Goal: Information Seeking & Learning: Learn about a topic

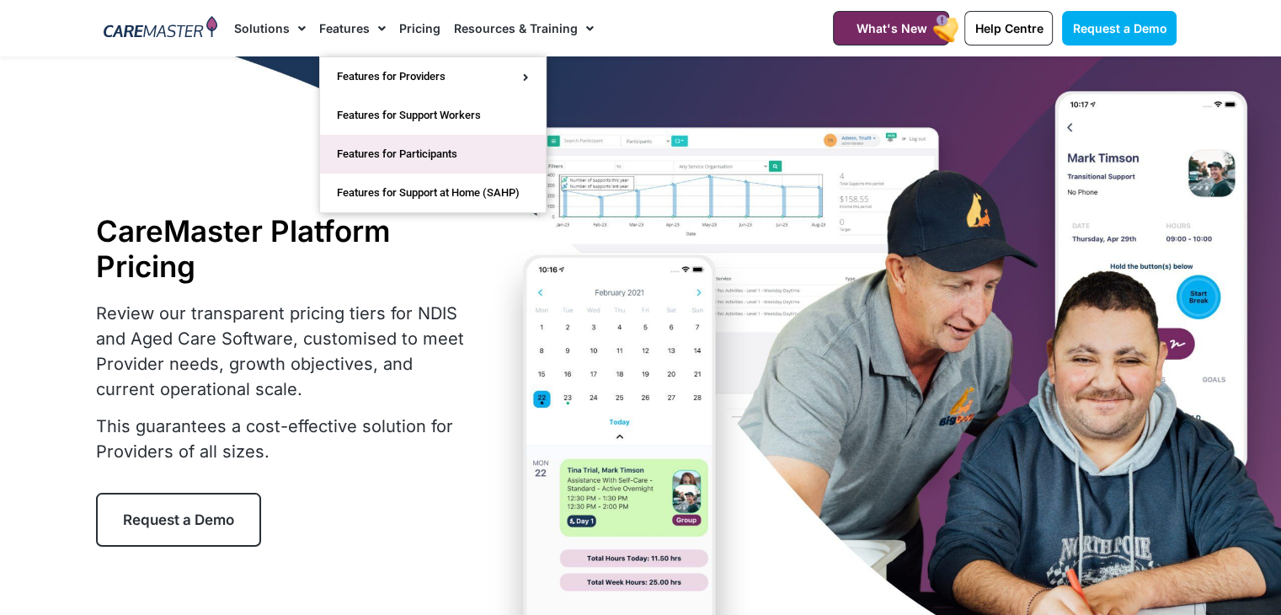
click at [428, 149] on link "Features for Participants" at bounding box center [433, 154] width 226 height 39
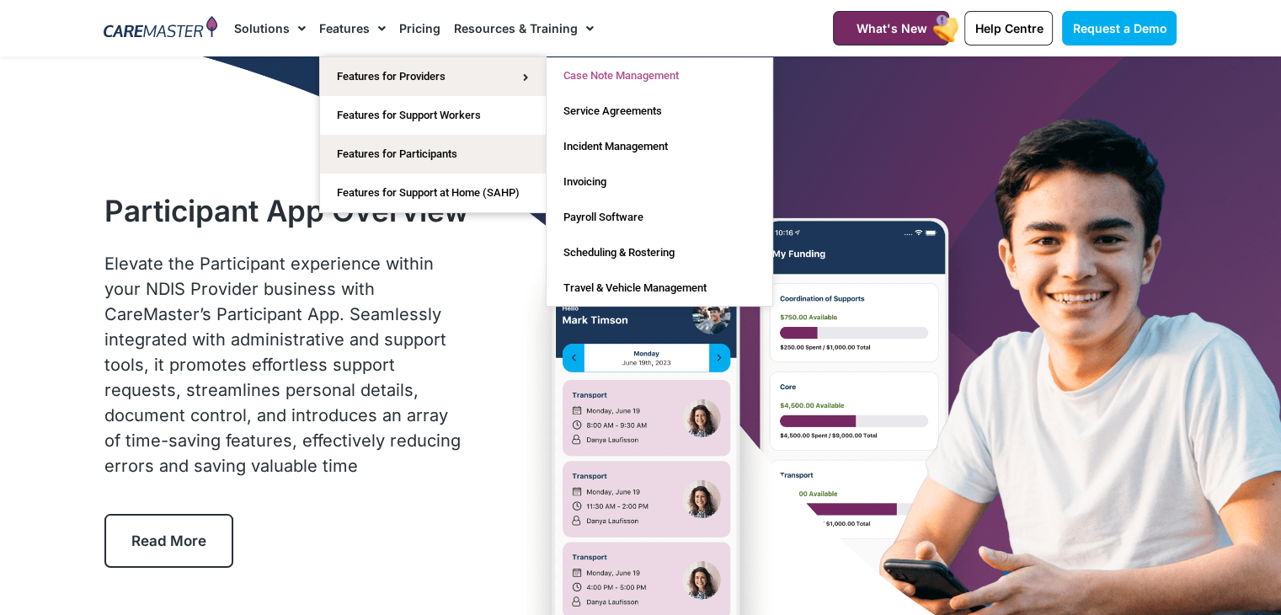
click at [649, 74] on link "Case Note Management" at bounding box center [660, 75] width 226 height 35
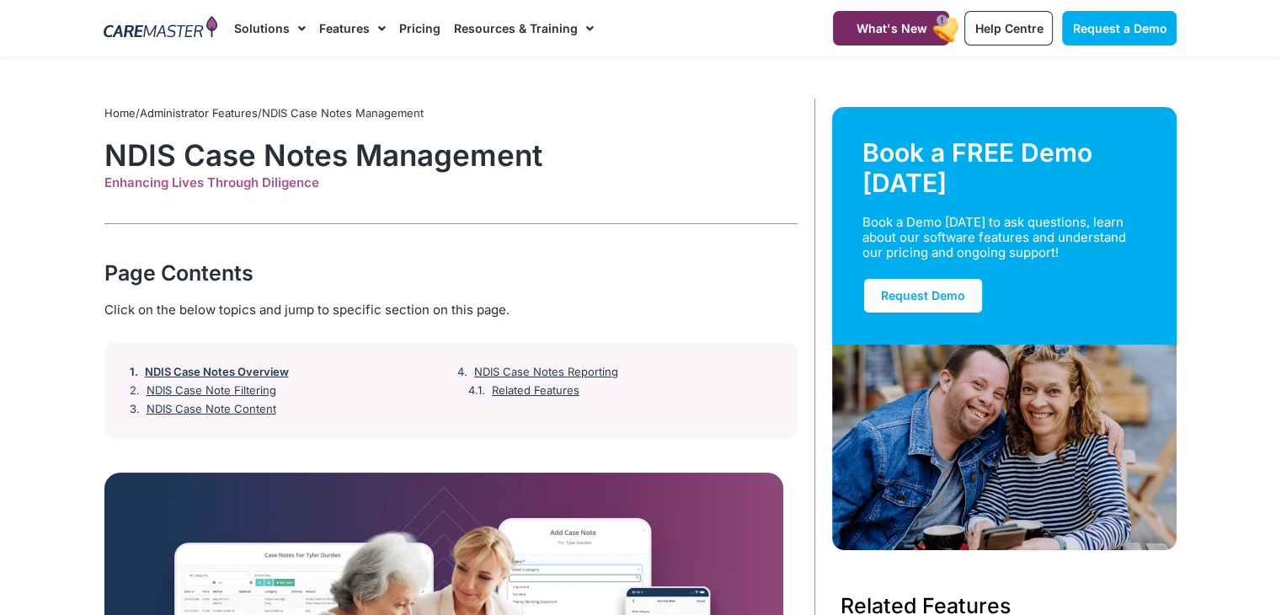
click at [216, 371] on link "NDIS Case Notes Overview" at bounding box center [217, 371] width 144 height 13
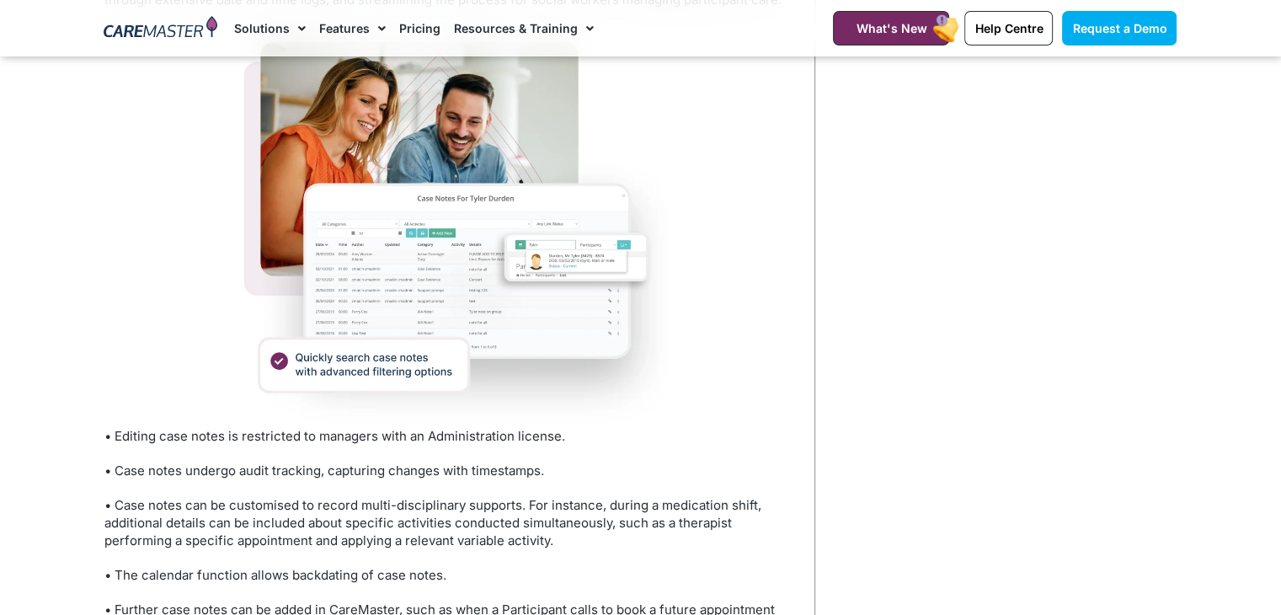
scroll to position [1545, 0]
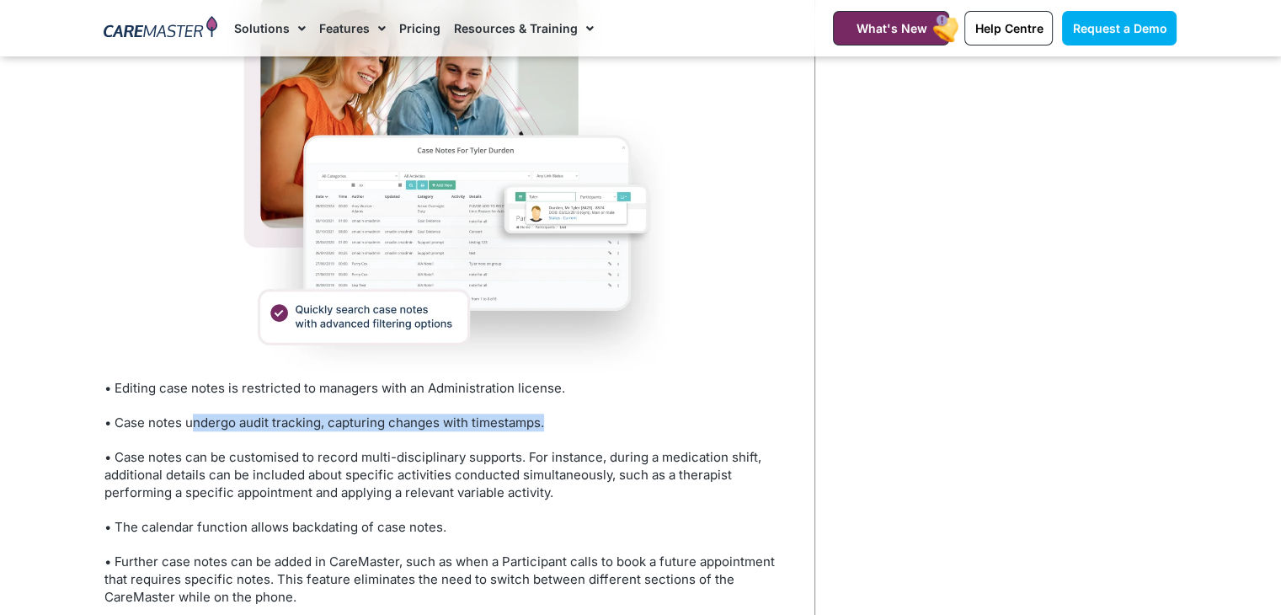
drag, startPoint x: 192, startPoint y: 405, endPoint x: 588, endPoint y: 397, distance: 395.9
click at [588, 413] on p "• Case notes undergo audit tracking, capturing changes with timestamps." at bounding box center [450, 422] width 693 height 18
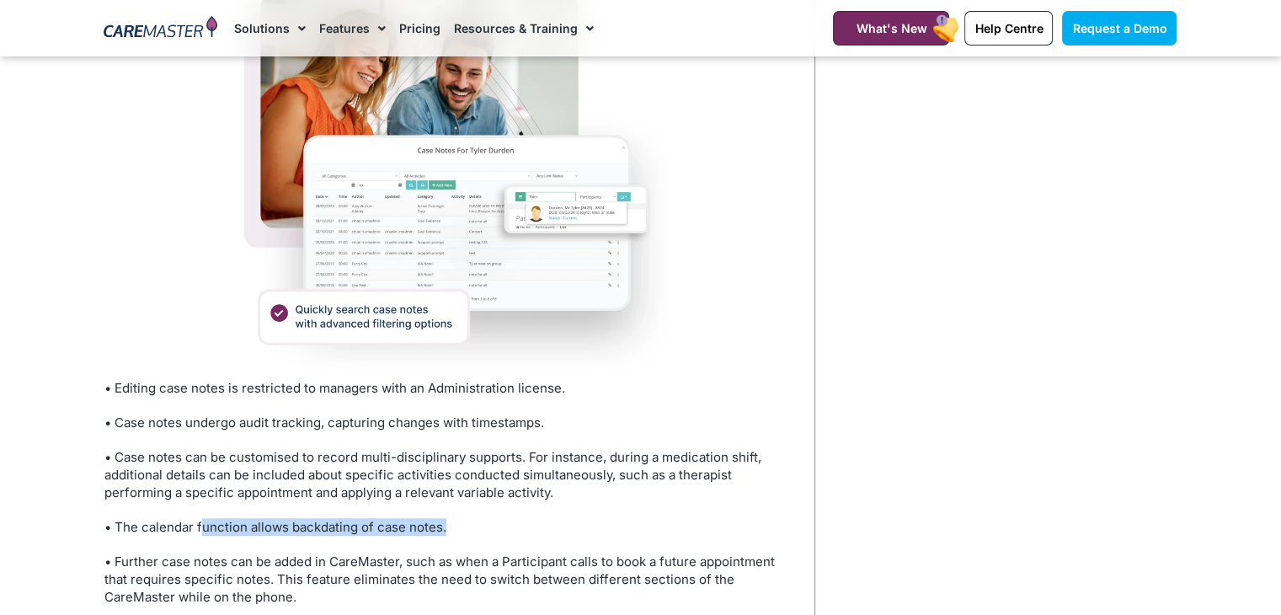
drag, startPoint x: 200, startPoint y: 506, endPoint x: 528, endPoint y: 506, distance: 328.4
click at [528, 518] on p "• The calendar function allows backdating of case notes." at bounding box center [450, 527] width 693 height 18
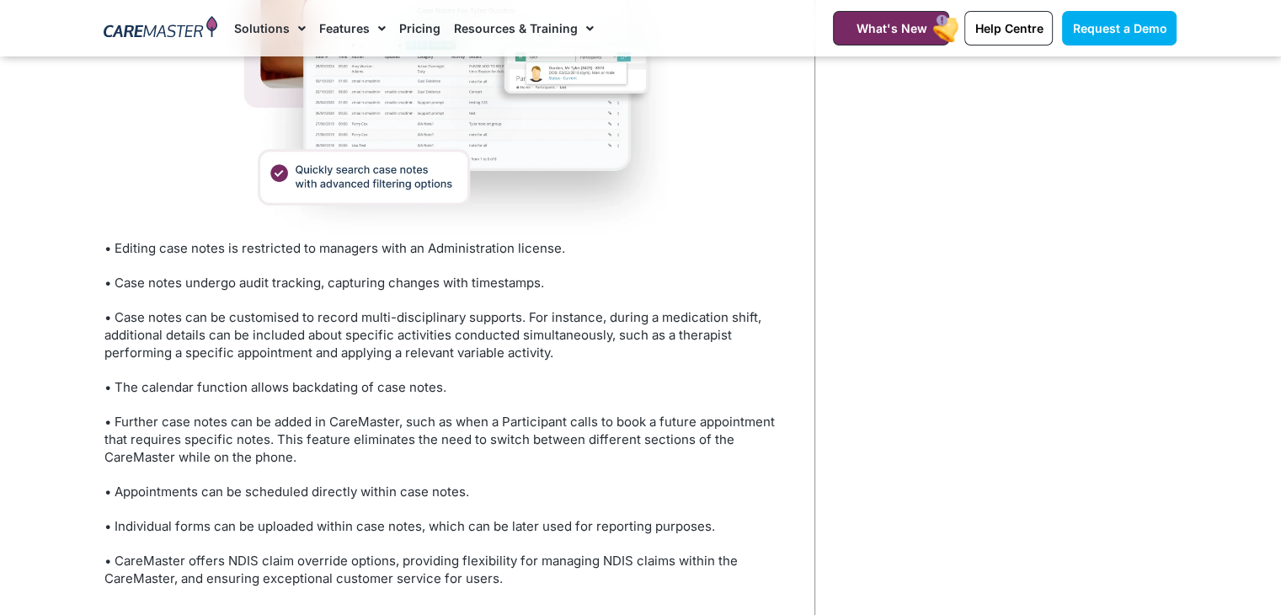
click at [472, 421] on p "• Further case notes can be added in CareMaster, such as when a Participant cal…" at bounding box center [450, 439] width 693 height 53
drag, startPoint x: 192, startPoint y: 475, endPoint x: 598, endPoint y: 476, distance: 405.9
click at [598, 483] on p "• Appointments can be scheduled directly within case notes." at bounding box center [450, 492] width 693 height 18
click at [596, 483] on p "• Appointments can be scheduled directly within case notes." at bounding box center [450, 492] width 693 height 18
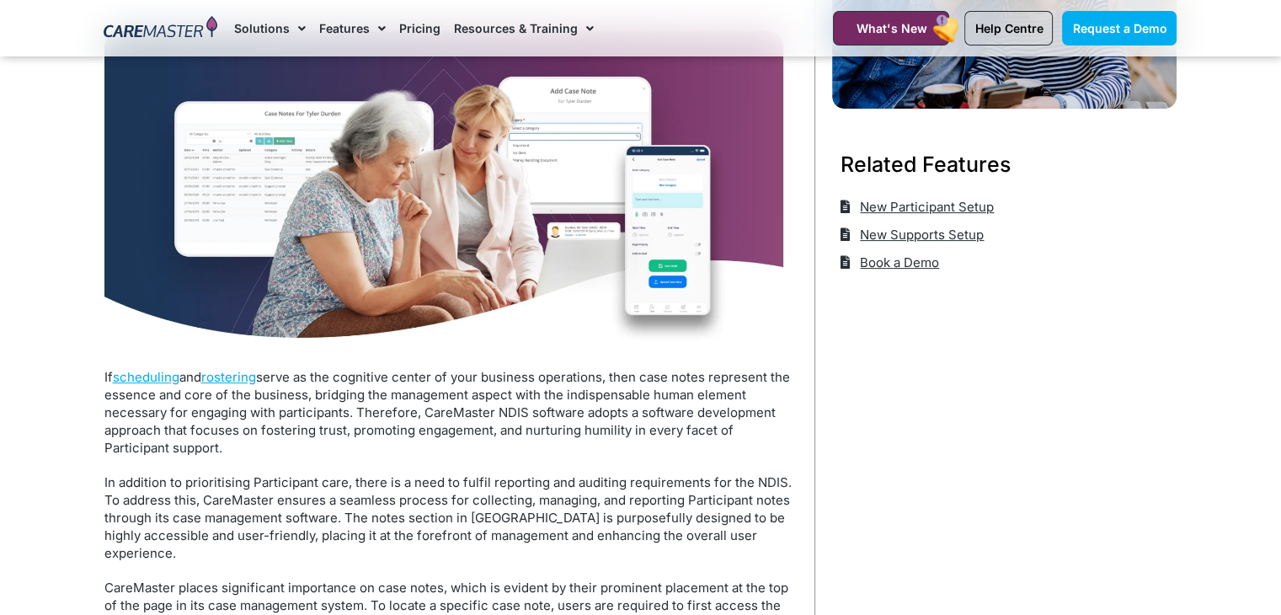
scroll to position [1, 0]
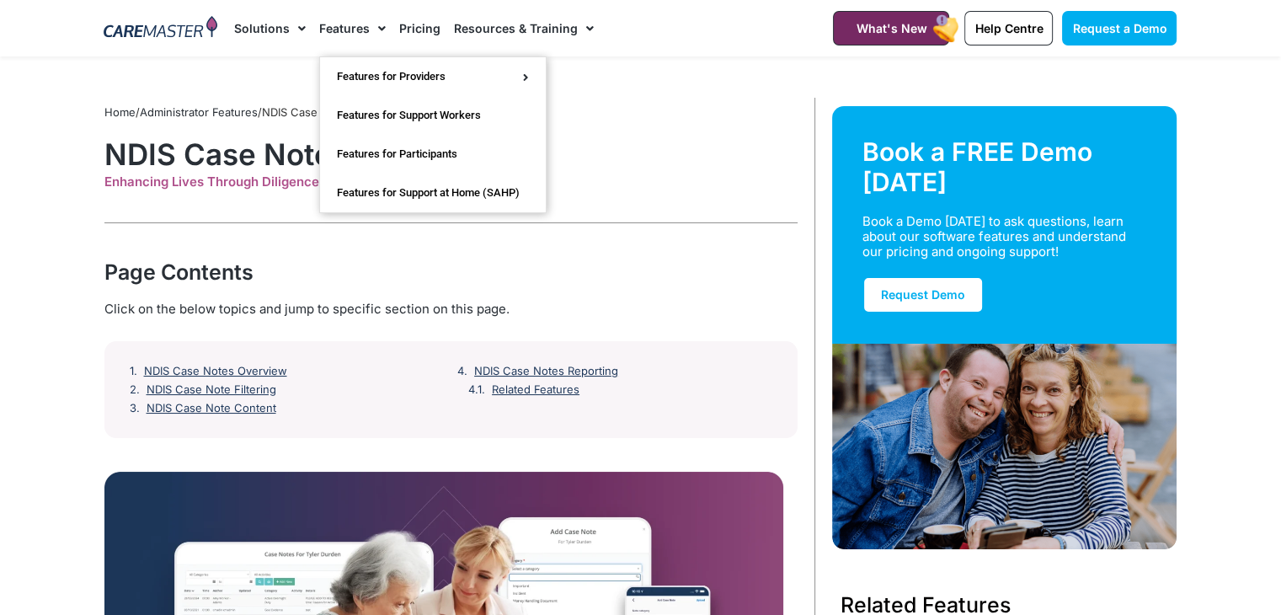
click at [355, 29] on link "Features" at bounding box center [352, 28] width 67 height 56
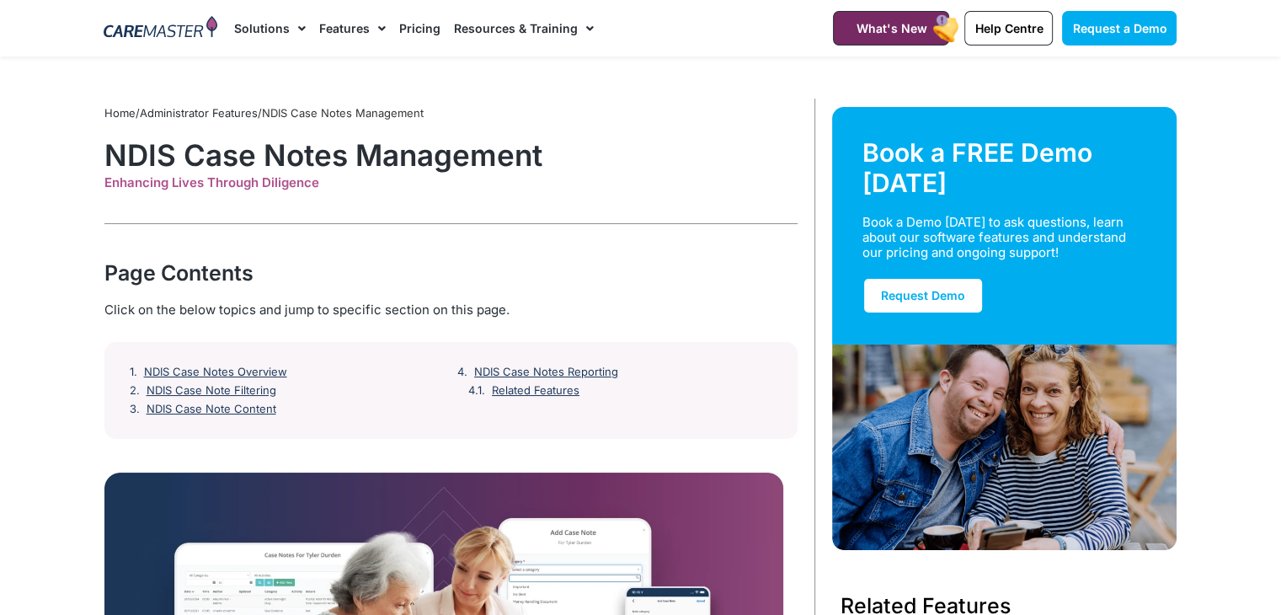
click at [379, 24] on span "Menu" at bounding box center [378, 28] width 16 height 29
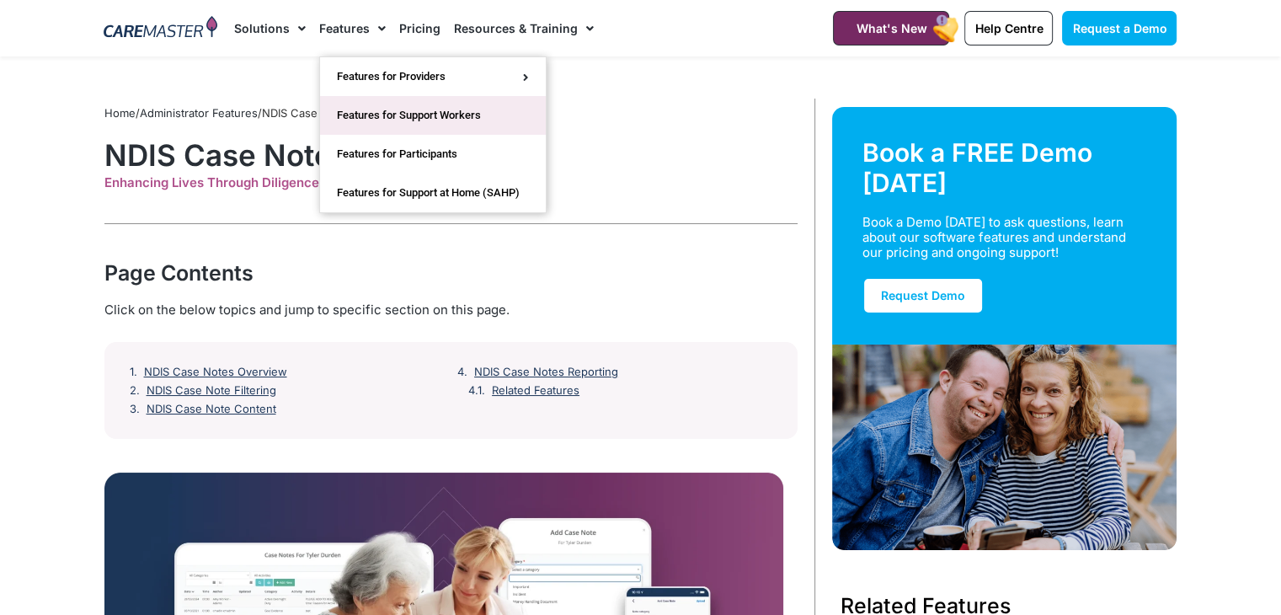
click at [413, 112] on link "Features for Support Workers" at bounding box center [433, 115] width 226 height 39
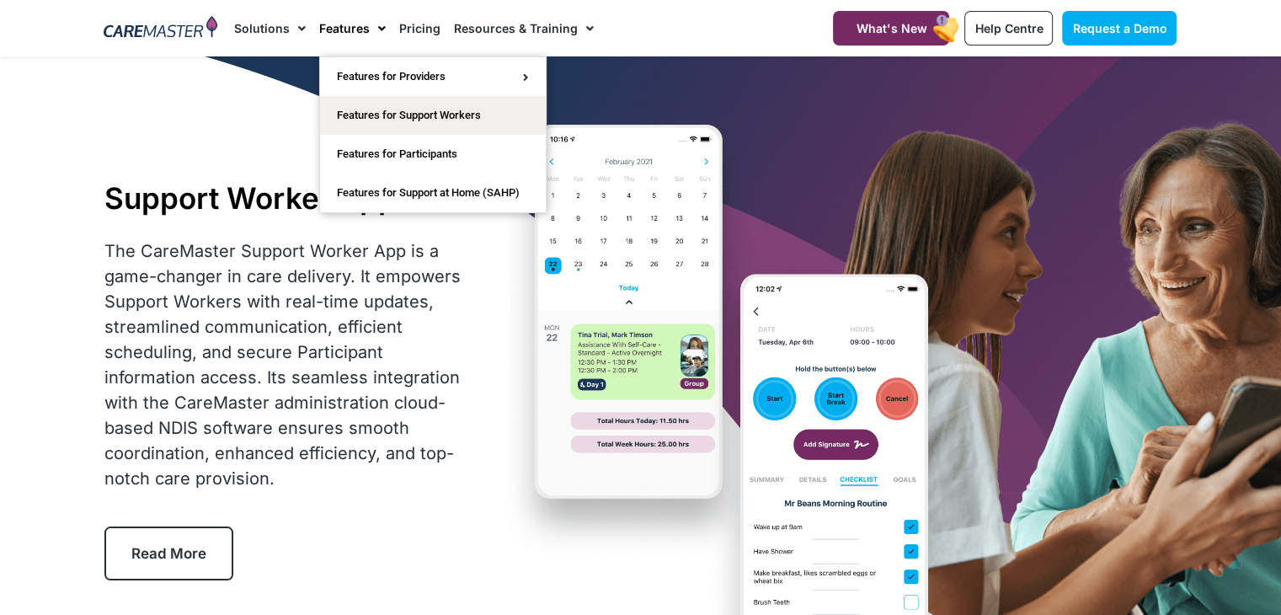
click at [347, 24] on link "Features" at bounding box center [352, 28] width 67 height 56
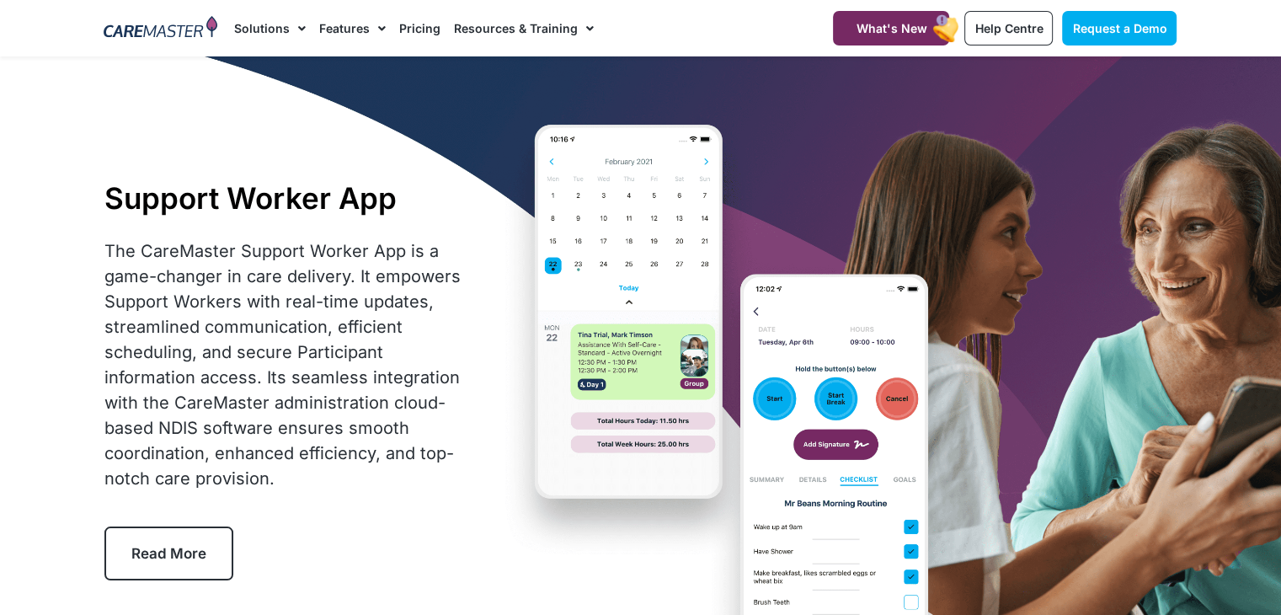
click at [347, 24] on link "Features" at bounding box center [352, 28] width 67 height 56
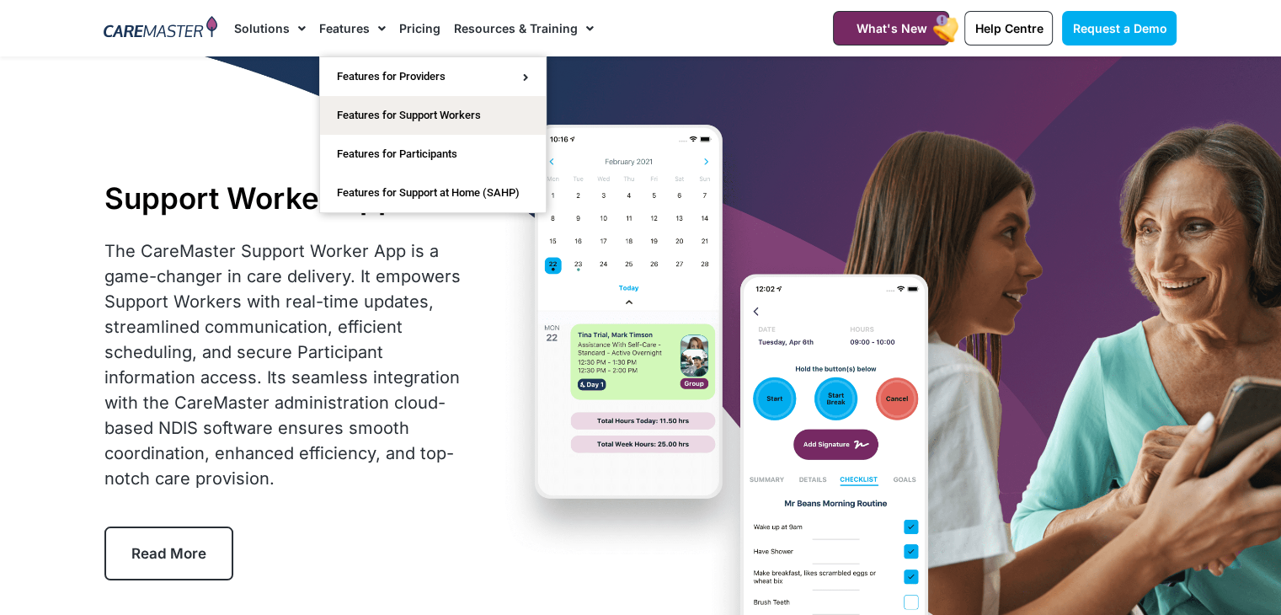
click at [345, 21] on link "Features" at bounding box center [352, 28] width 67 height 56
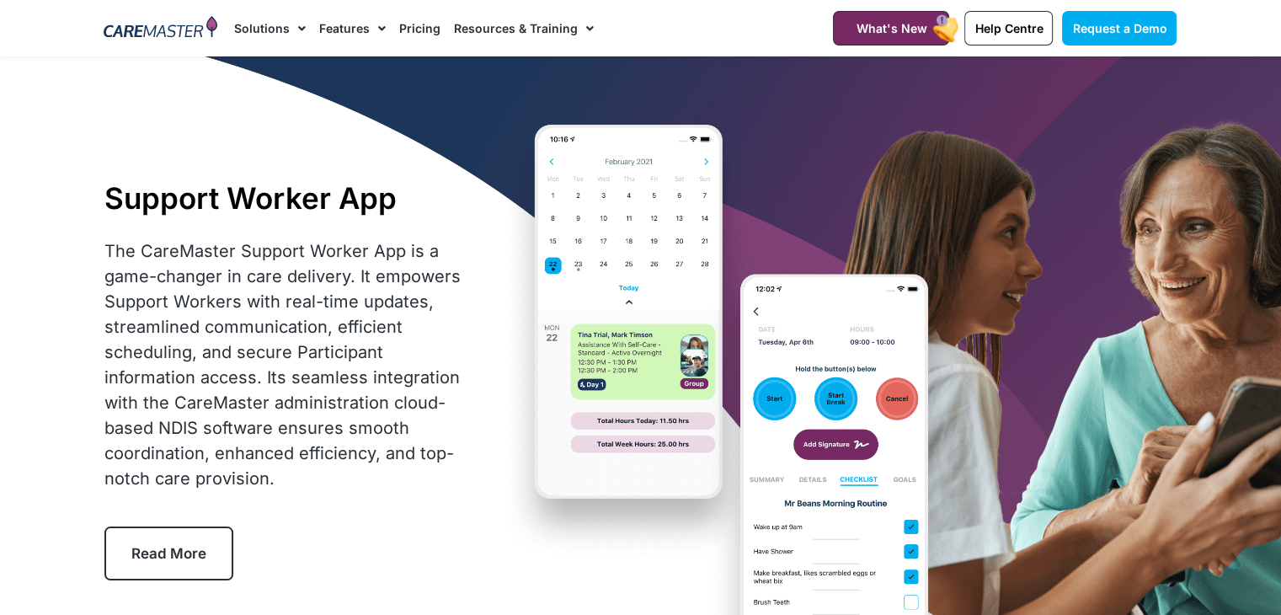
click at [345, 21] on link "Features" at bounding box center [352, 28] width 67 height 56
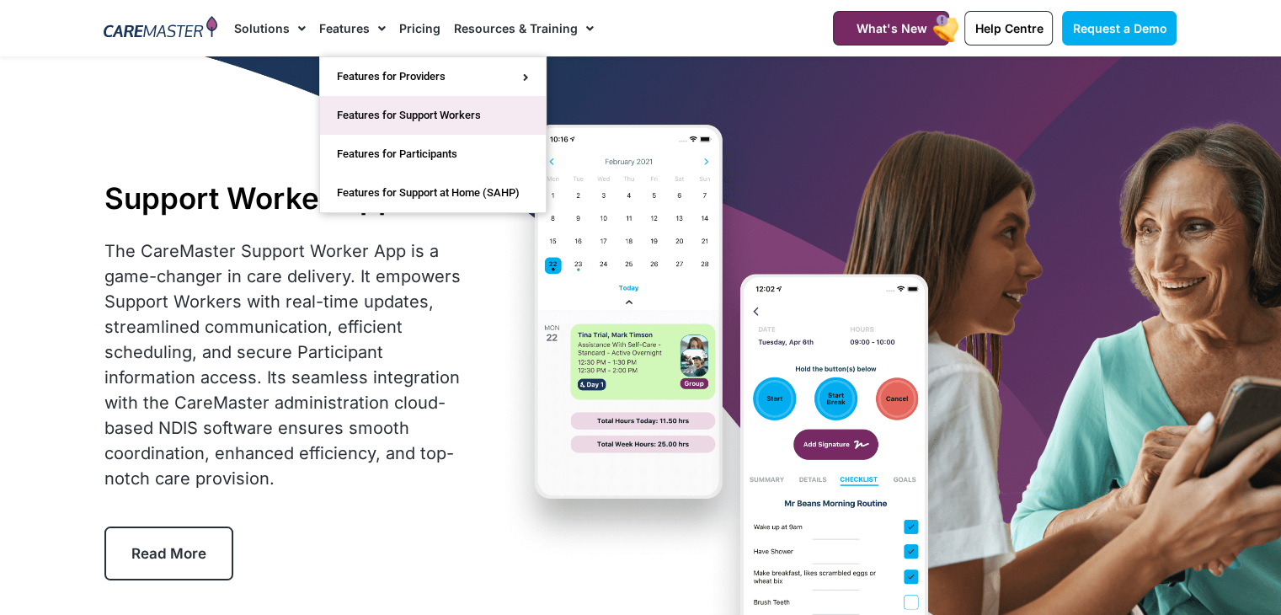
click at [379, 105] on link "Features for Support Workers" at bounding box center [433, 115] width 226 height 39
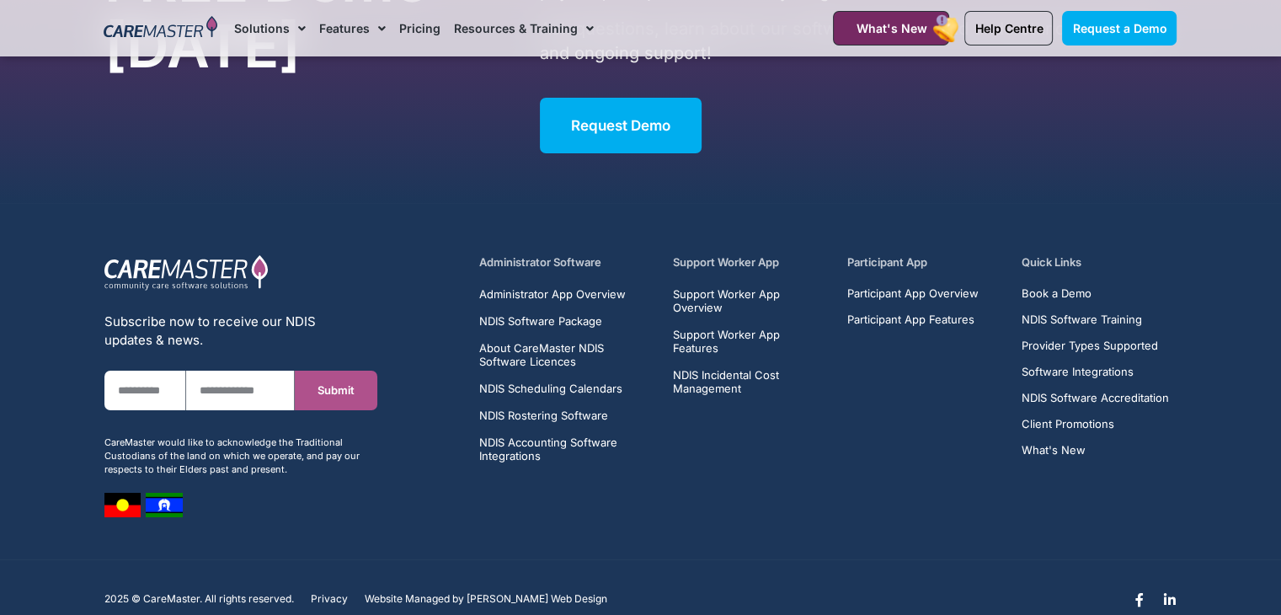
scroll to position [6142, 0]
